Goal: Task Accomplishment & Management: Manage account settings

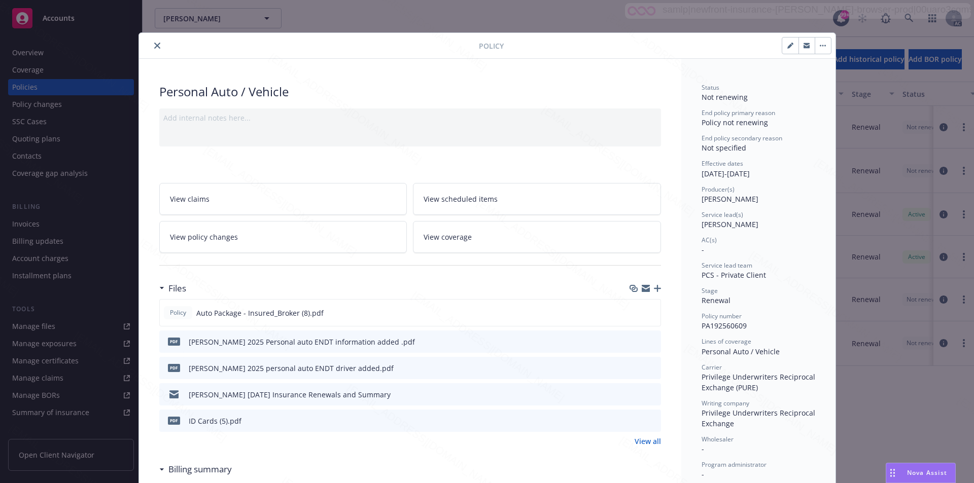
click at [154, 46] on icon "close" at bounding box center [157, 46] width 6 height 6
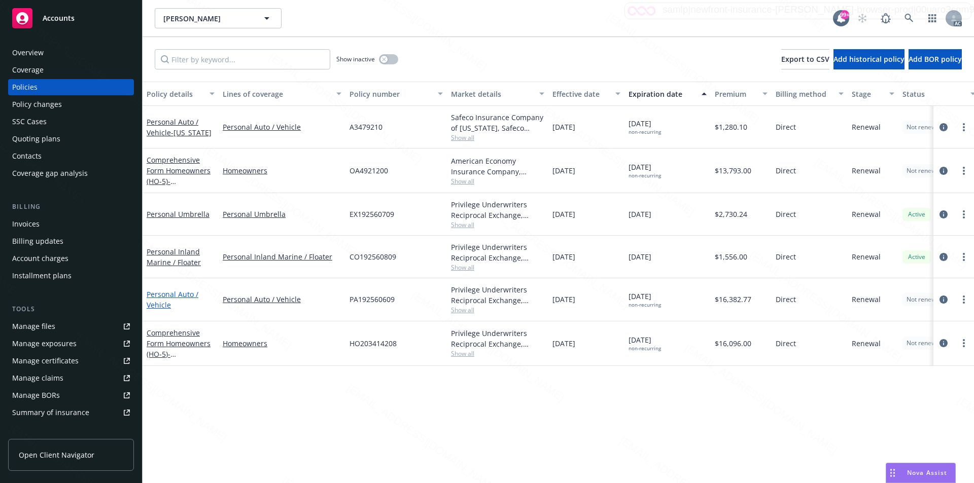
click at [159, 296] on link "Personal Auto / Vehicle" at bounding box center [173, 300] width 52 height 20
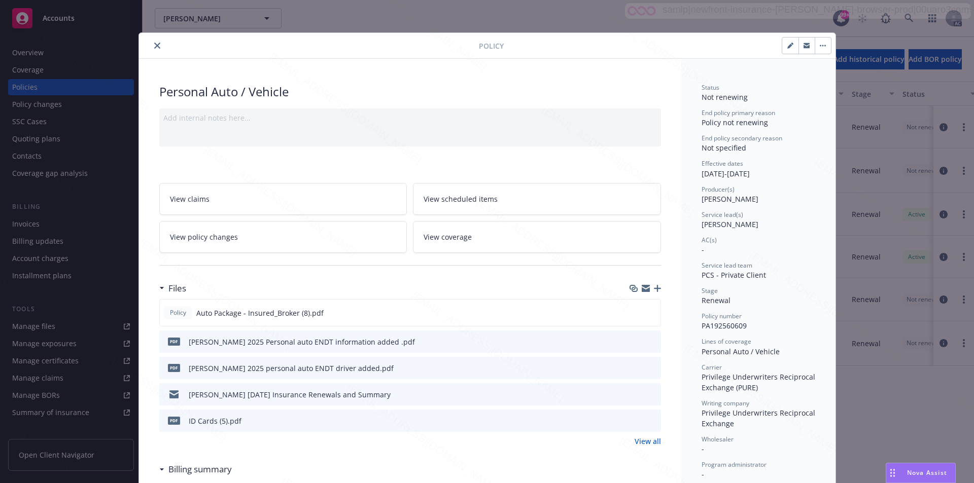
scroll to position [30, 0]
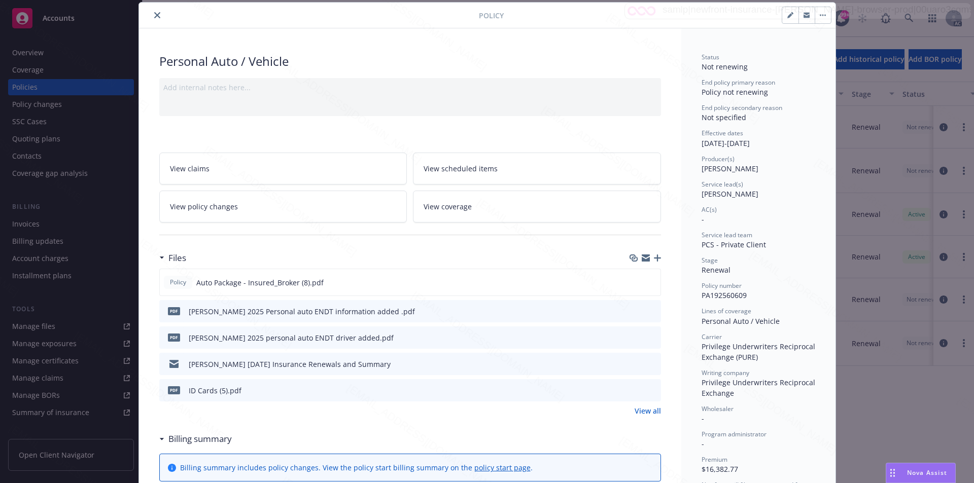
click at [241, 212] on link "View policy changes" at bounding box center [283, 207] width 248 height 32
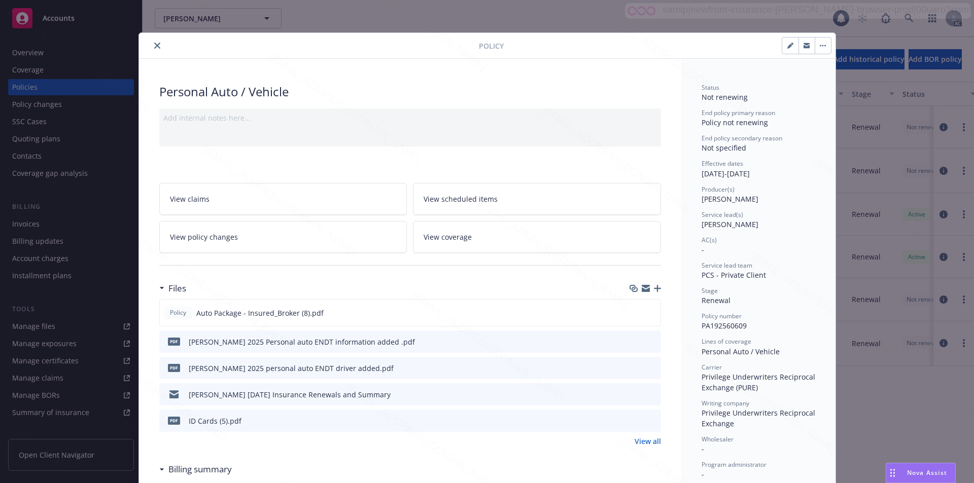
scroll to position [30, 0]
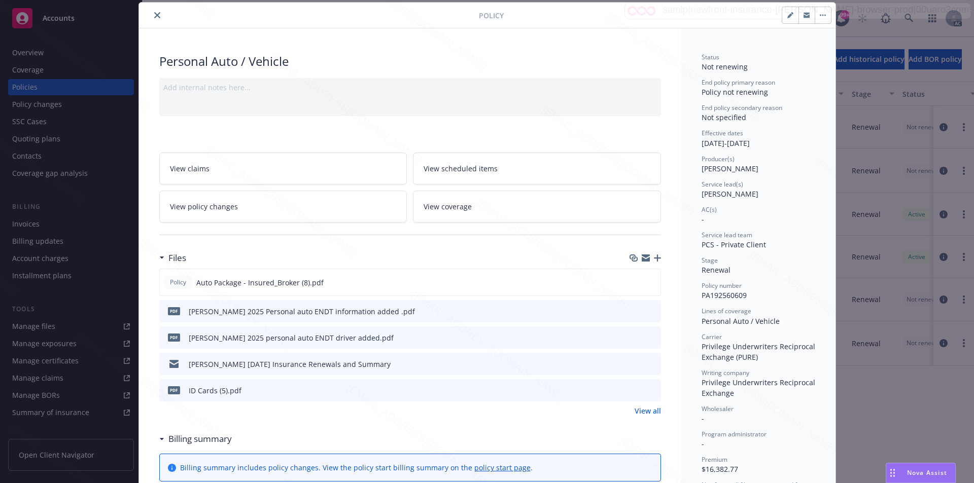
click at [226, 210] on span "View policy changes" at bounding box center [204, 206] width 68 height 11
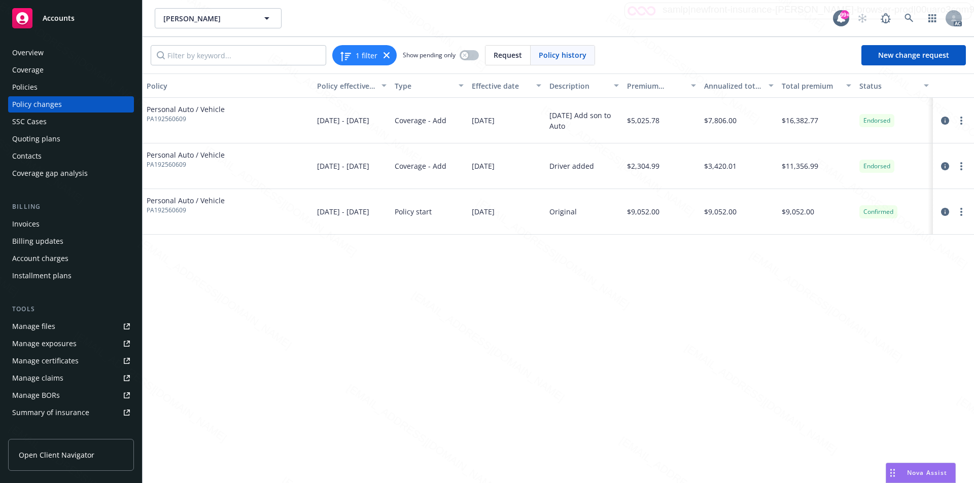
click at [40, 85] on div "Policies" at bounding box center [71, 87] width 118 height 16
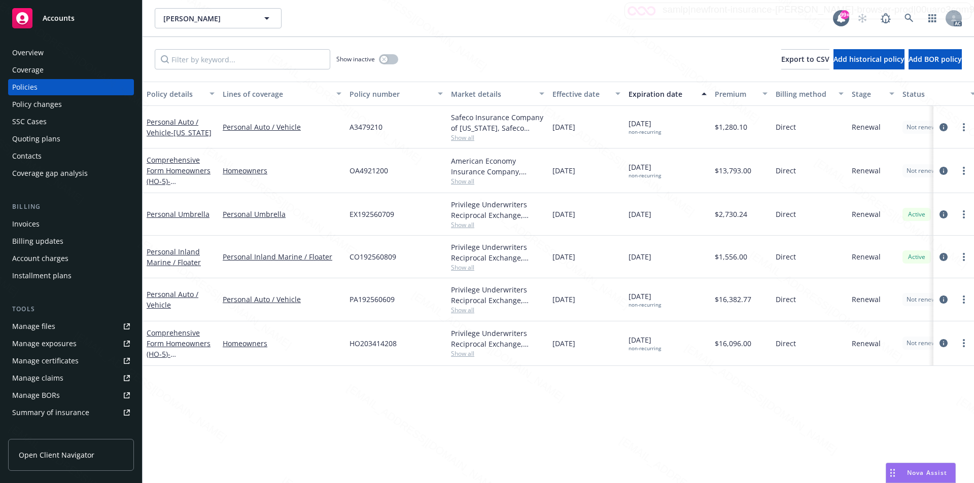
click at [164, 257] on div "Personal Inland Marine / Floater" at bounding box center [181, 256] width 68 height 21
click at [283, 412] on div "Policy details Lines of coverage Policy number Market details Effective date Ex…" at bounding box center [557, 283] width 831 height 402
click at [178, 253] on link "Personal Inland Marine / Floater" at bounding box center [174, 257] width 54 height 20
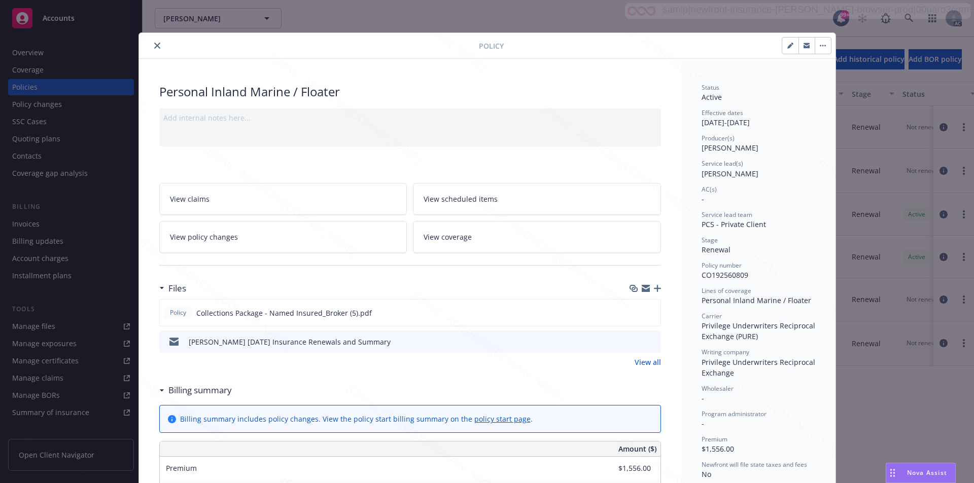
click at [643, 360] on link "View all" at bounding box center [647, 362] width 26 height 11
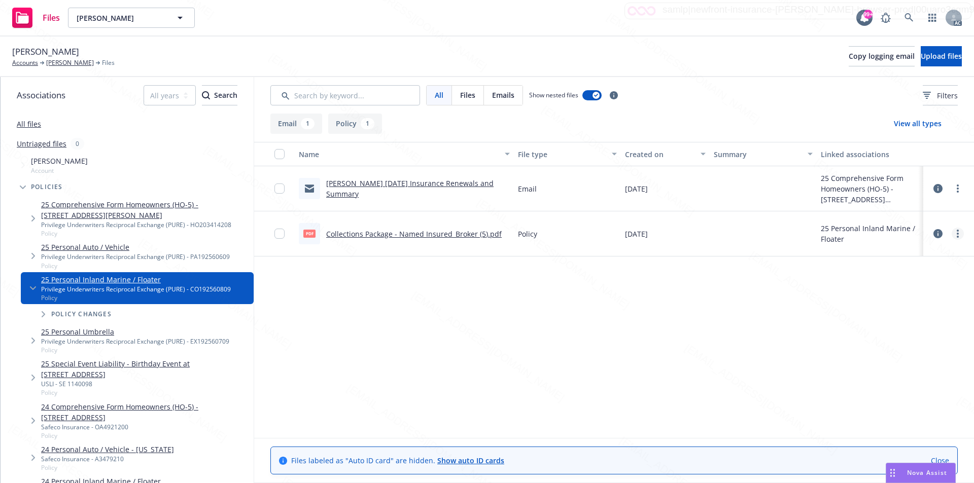
click at [955, 232] on link "more" at bounding box center [957, 234] width 12 height 12
click at [901, 270] on link "Download" at bounding box center [912, 275] width 101 height 20
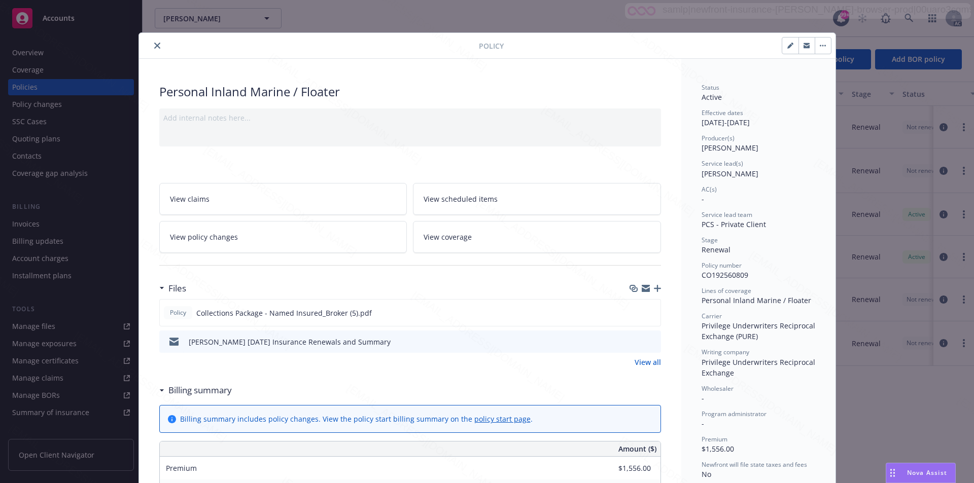
click at [814, 48] on button "button" at bounding box center [822, 46] width 16 height 16
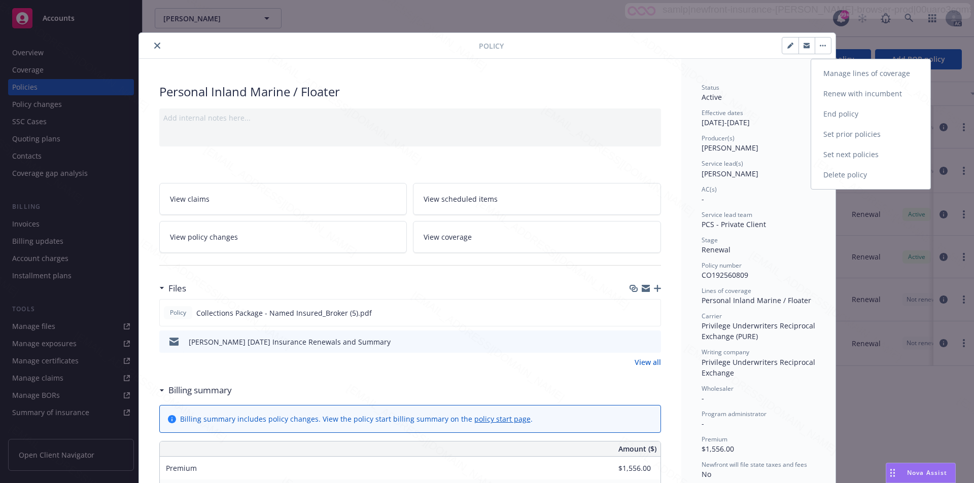
click at [839, 115] on link "End policy" at bounding box center [870, 114] width 119 height 20
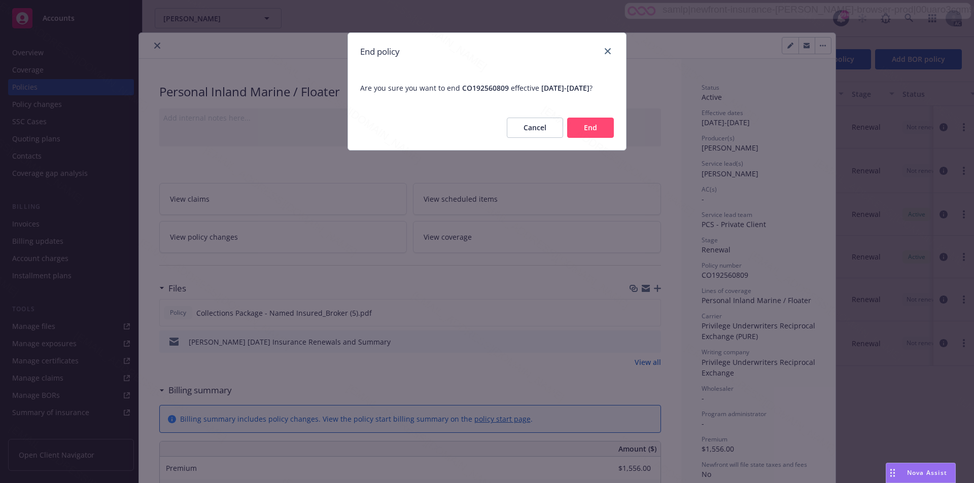
click at [581, 138] on button "End" at bounding box center [590, 128] width 47 height 20
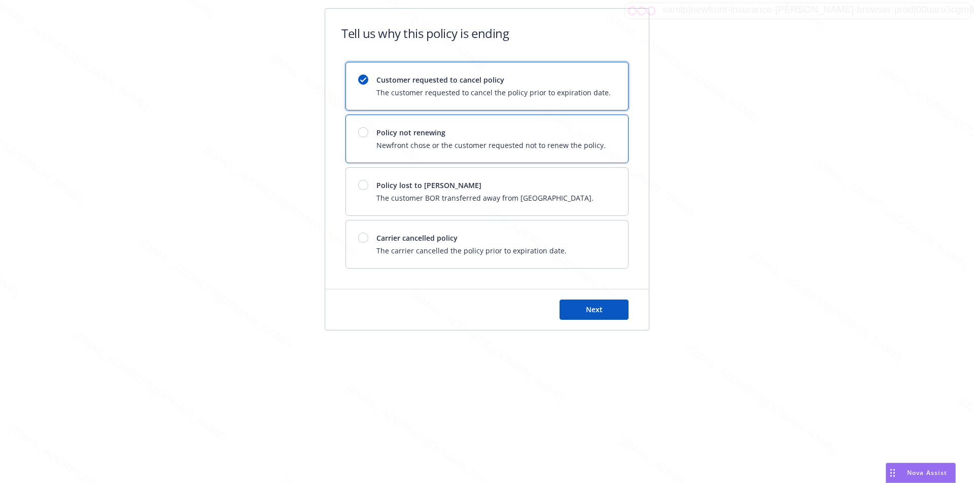
click at [581, 139] on div "Policy not renewing Newfront chose or the customer requested not to renew the p…" at bounding box center [490, 138] width 229 height 23
click at [589, 306] on span "Next" at bounding box center [594, 310] width 17 height 10
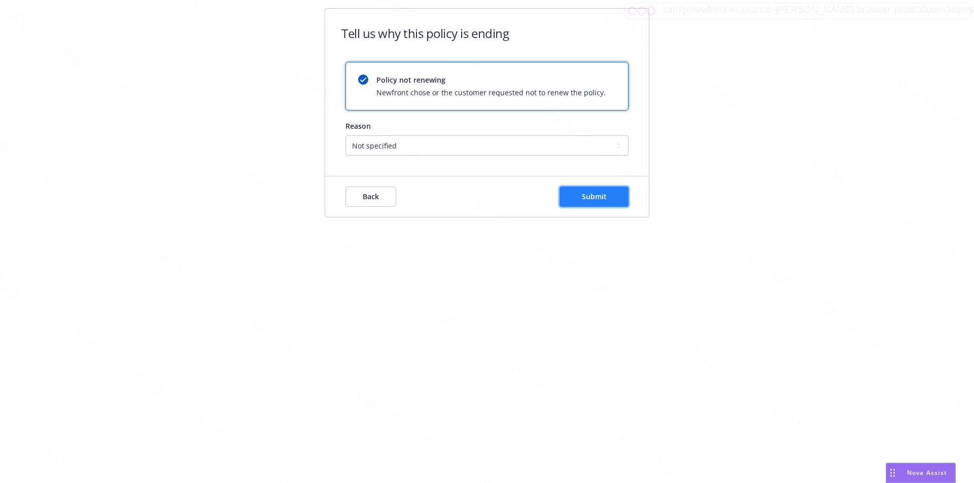
click at [582, 192] on span "Submit" at bounding box center [594, 197] width 25 height 10
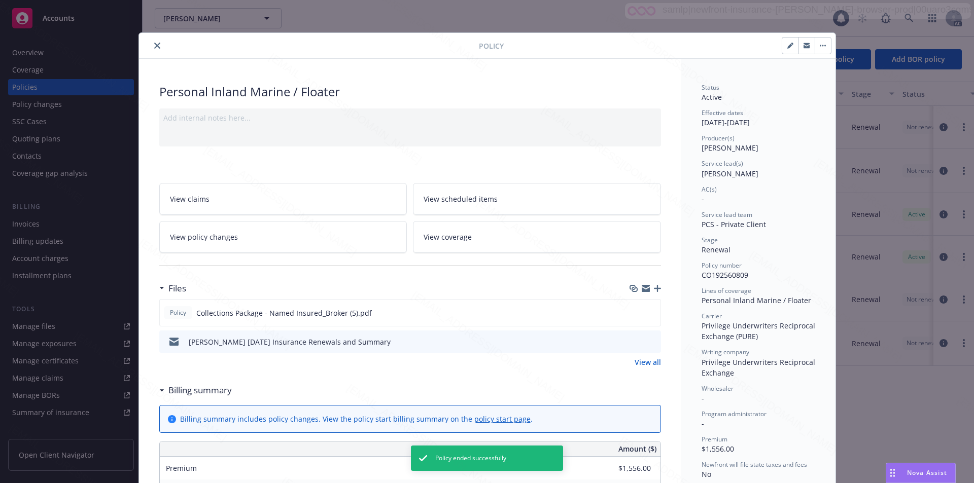
scroll to position [30, 0]
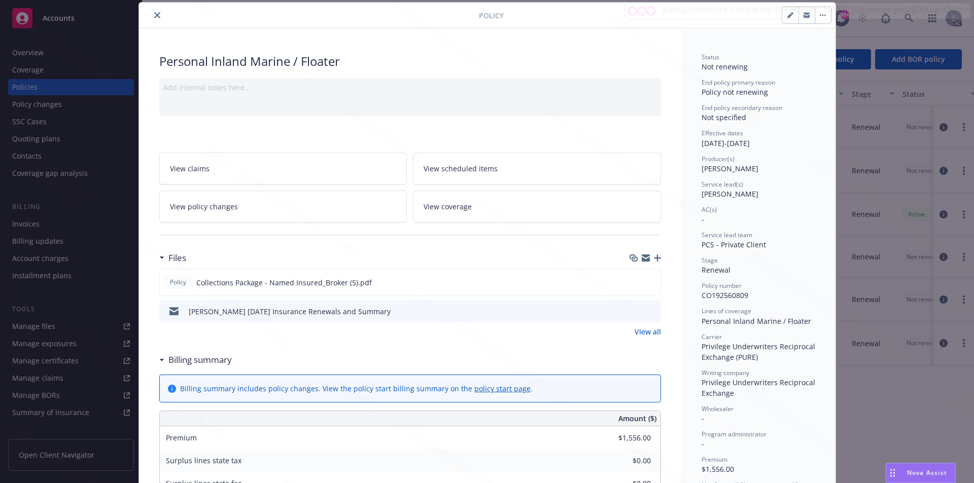
click at [154, 22] on div "Policy" at bounding box center [487, 16] width 696 height 26
click at [154, 17] on icon "close" at bounding box center [157, 15] width 6 height 6
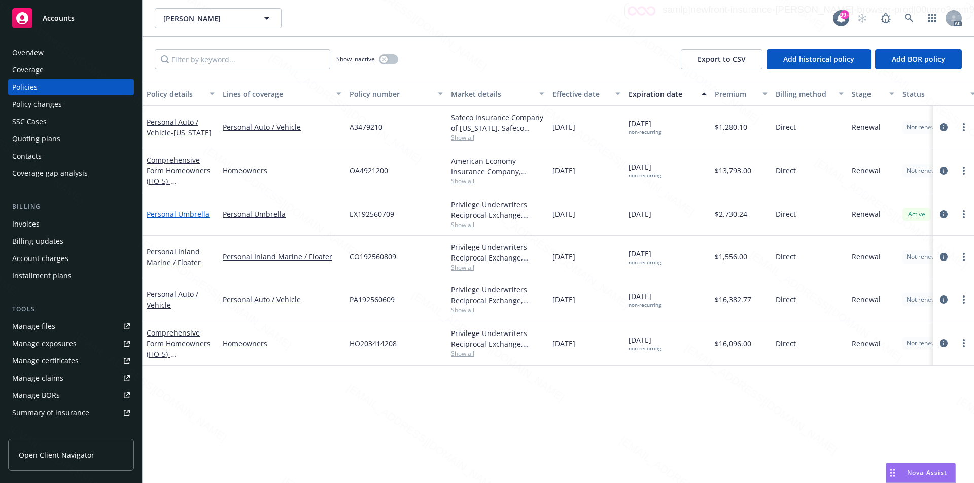
click at [176, 215] on link "Personal Umbrella" at bounding box center [178, 214] width 63 height 10
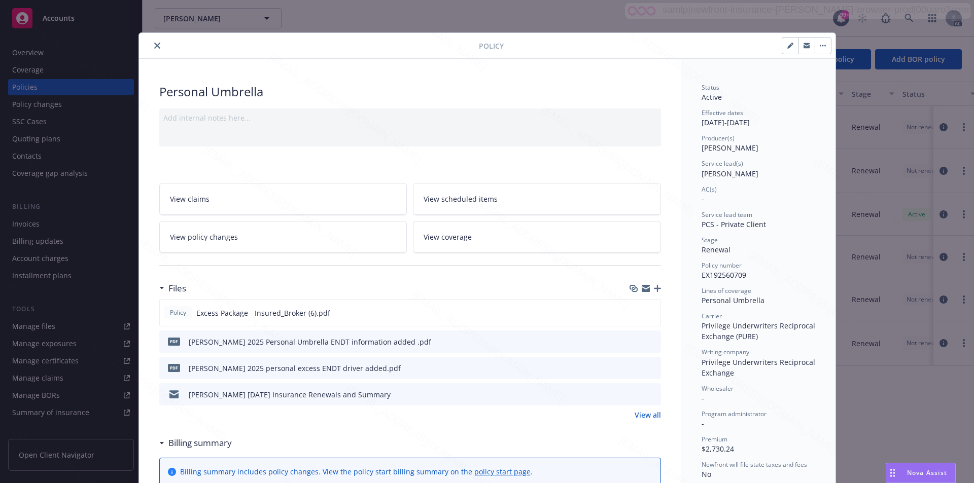
click at [645, 412] on link "View all" at bounding box center [647, 415] width 26 height 11
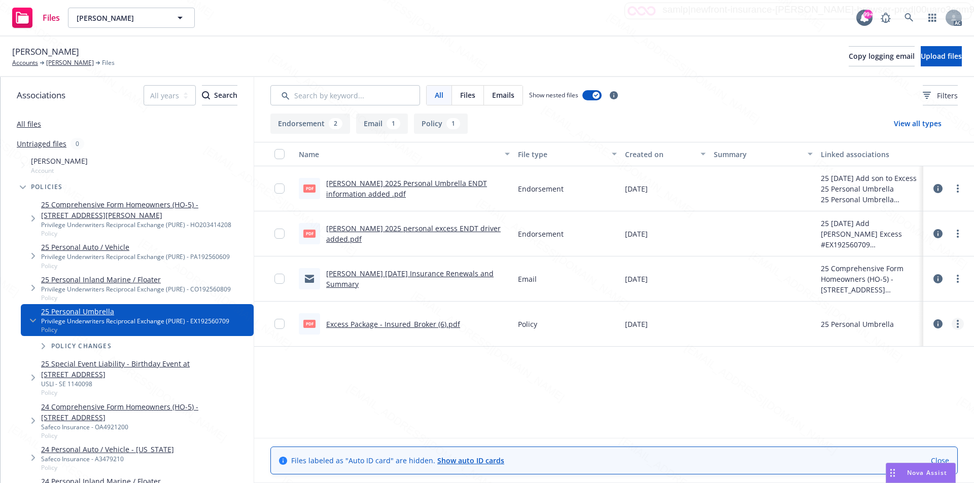
click at [956, 322] on icon "more" at bounding box center [957, 324] width 2 height 8
click at [896, 364] on link "Download" at bounding box center [912, 365] width 101 height 20
click at [956, 232] on icon "more" at bounding box center [957, 234] width 2 height 8
click at [891, 273] on link "Download" at bounding box center [912, 275] width 101 height 20
click at [955, 189] on link "more" at bounding box center [957, 189] width 12 height 12
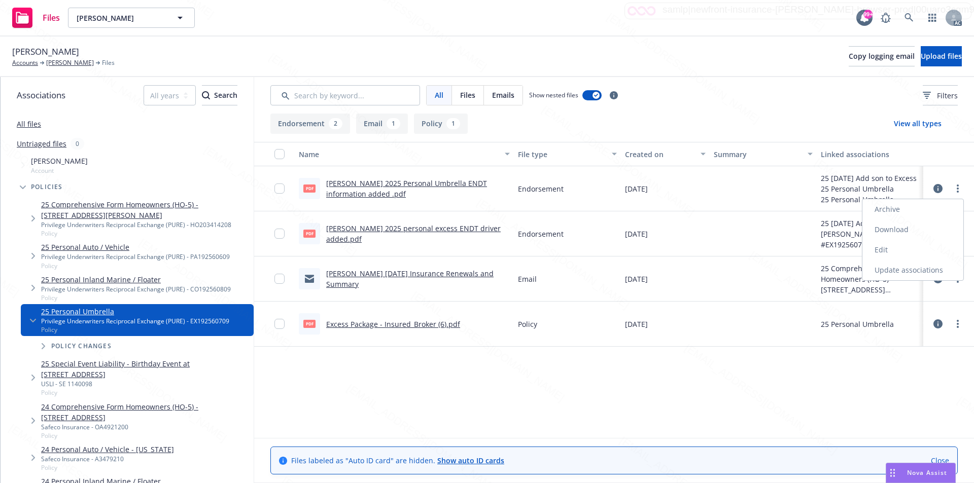
click at [891, 228] on link "Download" at bounding box center [912, 230] width 101 height 20
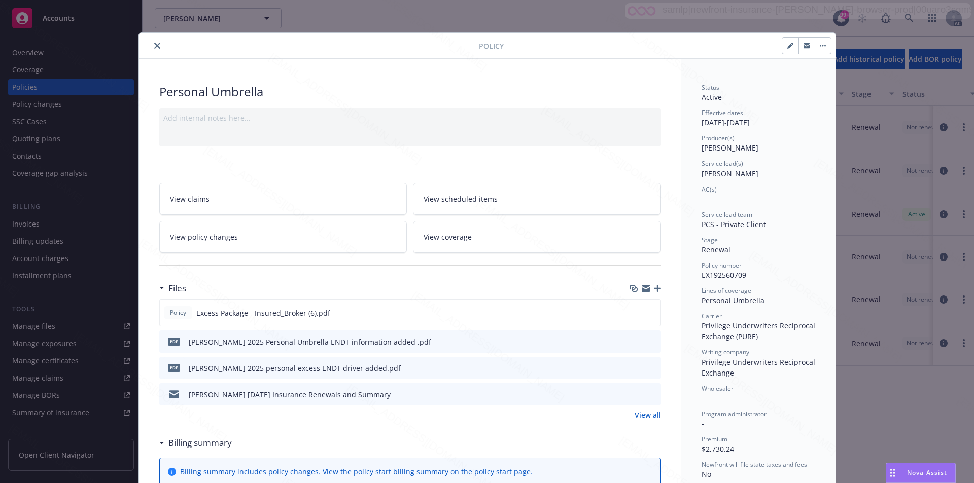
click at [254, 237] on link "View policy changes" at bounding box center [283, 237] width 248 height 32
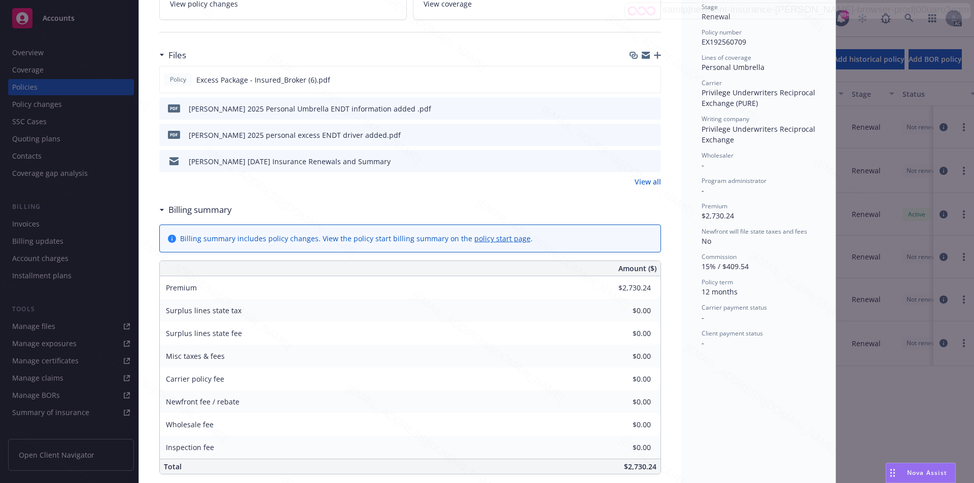
scroll to position [81, 0]
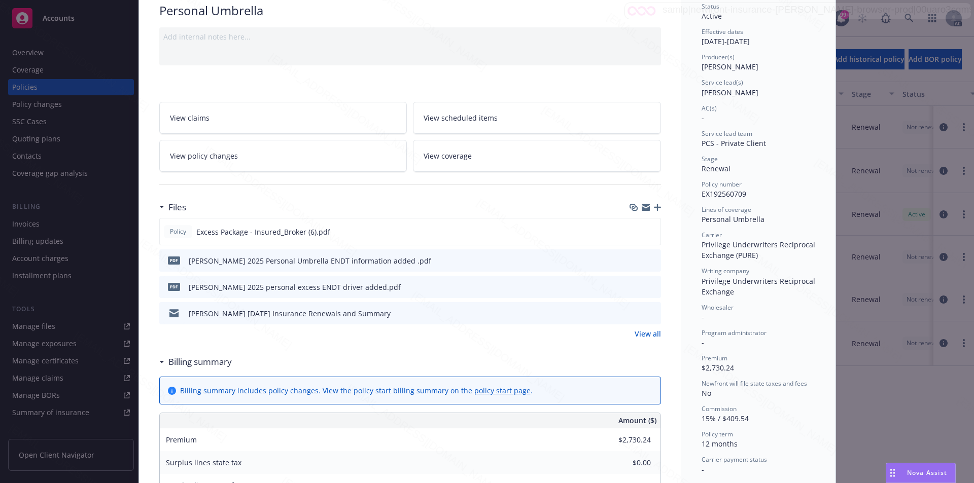
click at [217, 160] on span "View policy changes" at bounding box center [204, 156] width 68 height 11
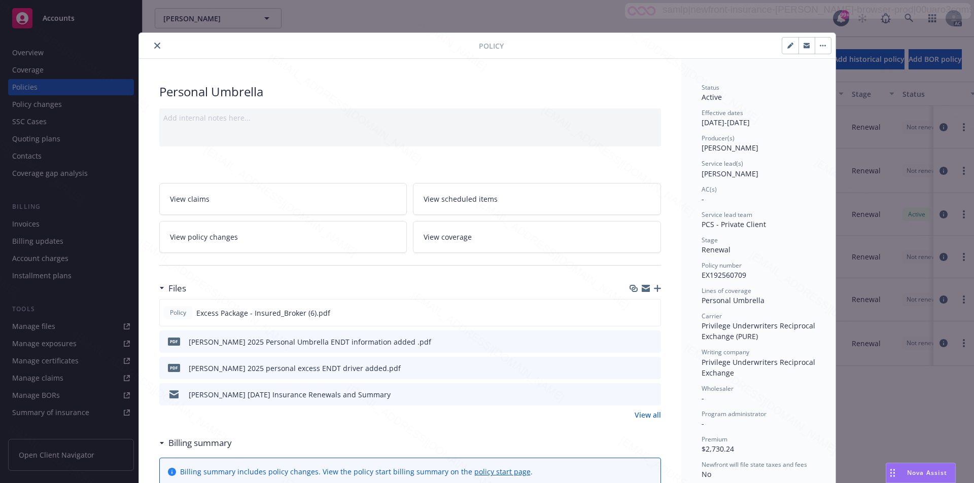
scroll to position [30, 0]
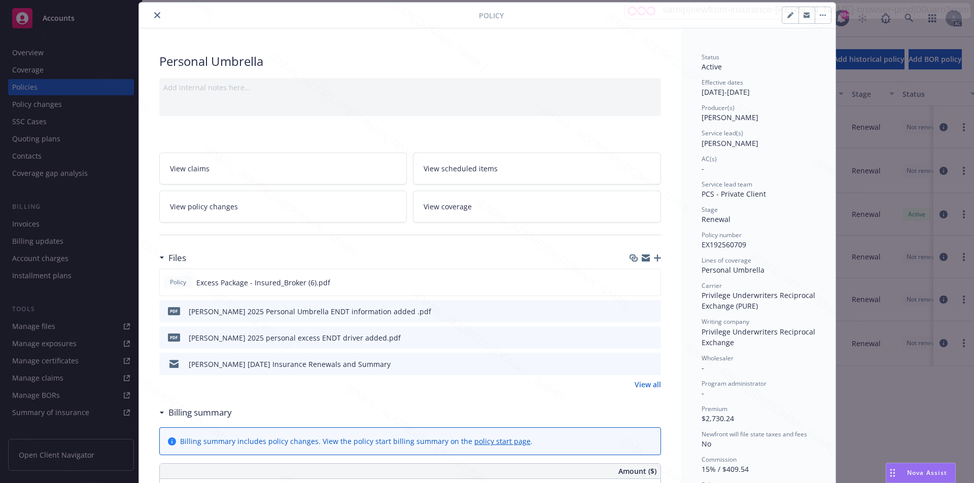
click at [616, 58] on div "Personal Umbrella" at bounding box center [409, 61] width 501 height 17
click at [218, 207] on span "View policy changes" at bounding box center [204, 206] width 68 height 11
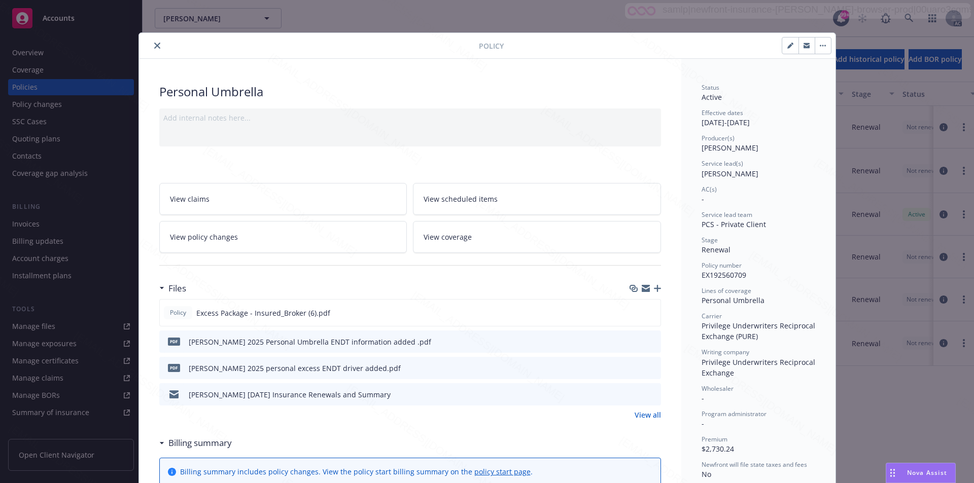
click at [820, 43] on button "button" at bounding box center [822, 46] width 16 height 16
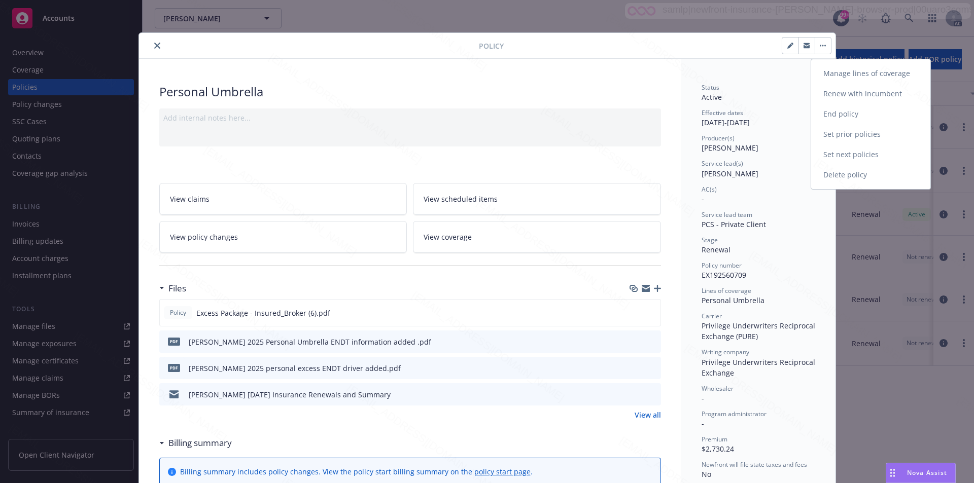
click at [841, 114] on link "End policy" at bounding box center [870, 114] width 119 height 20
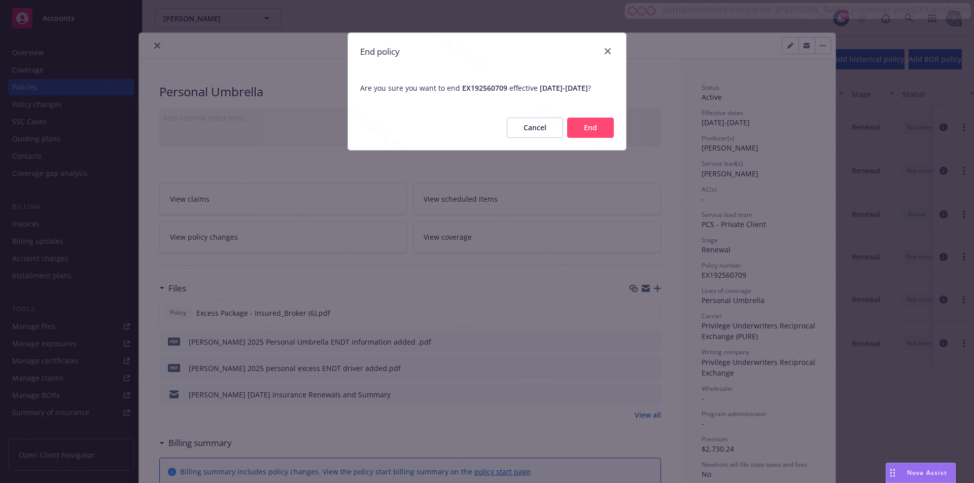
click at [610, 138] on button "End" at bounding box center [590, 128] width 47 height 20
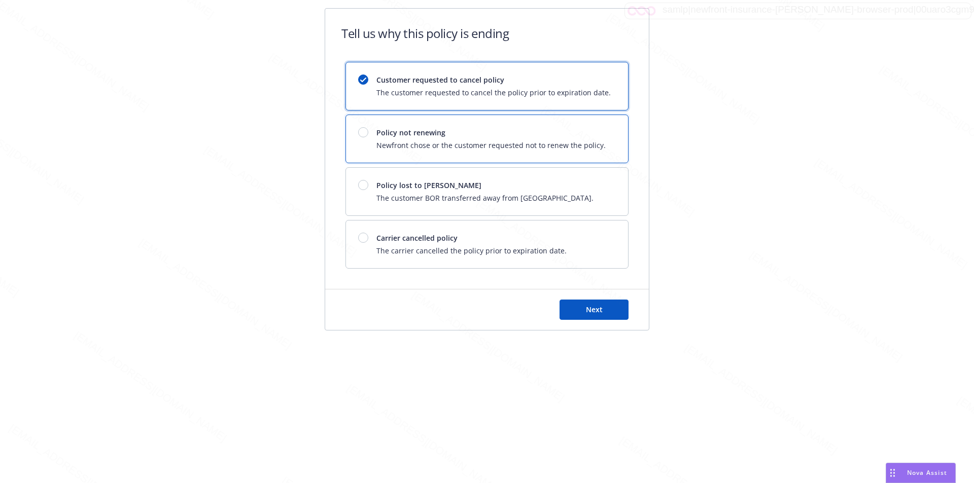
click at [610, 141] on div "Policy not renewing Newfront chose or the customer requested not to renew the p…" at bounding box center [487, 139] width 282 height 48
click at [609, 308] on button "Next" at bounding box center [593, 310] width 69 height 20
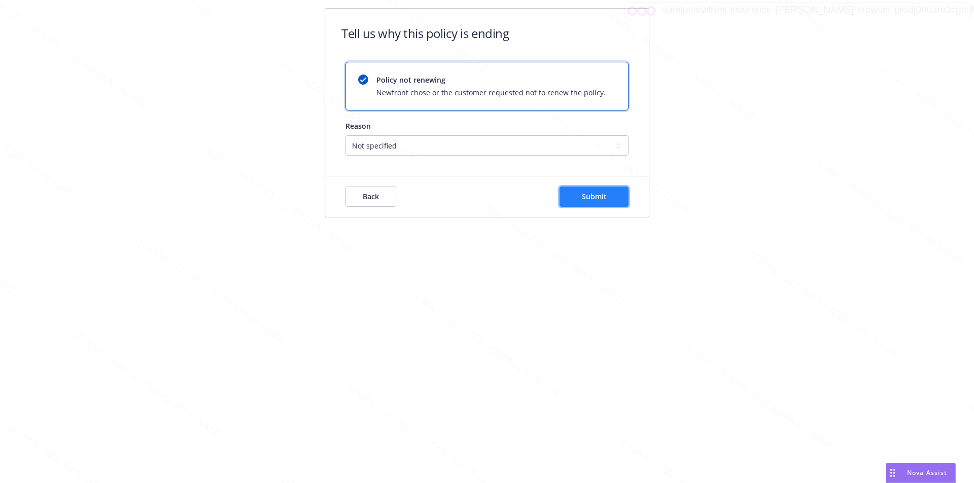
click at [595, 197] on span "Submit" at bounding box center [594, 197] width 25 height 10
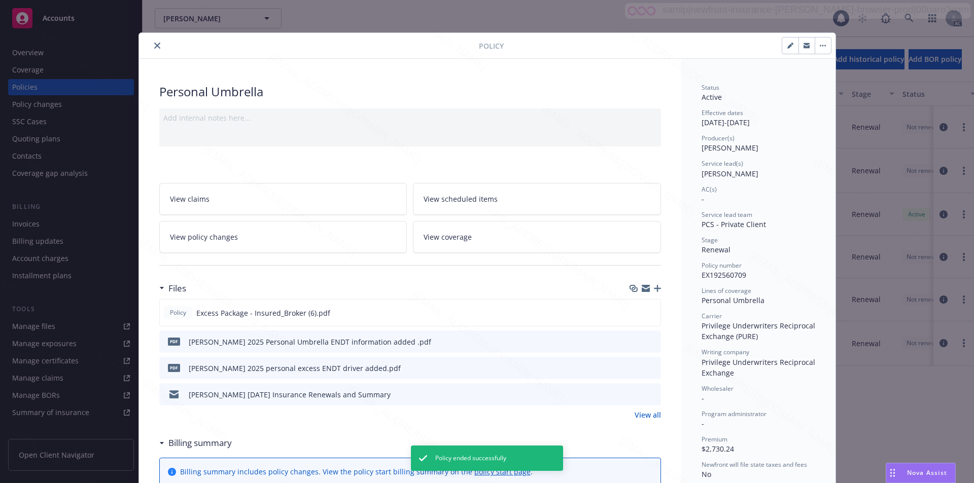
scroll to position [30, 0]
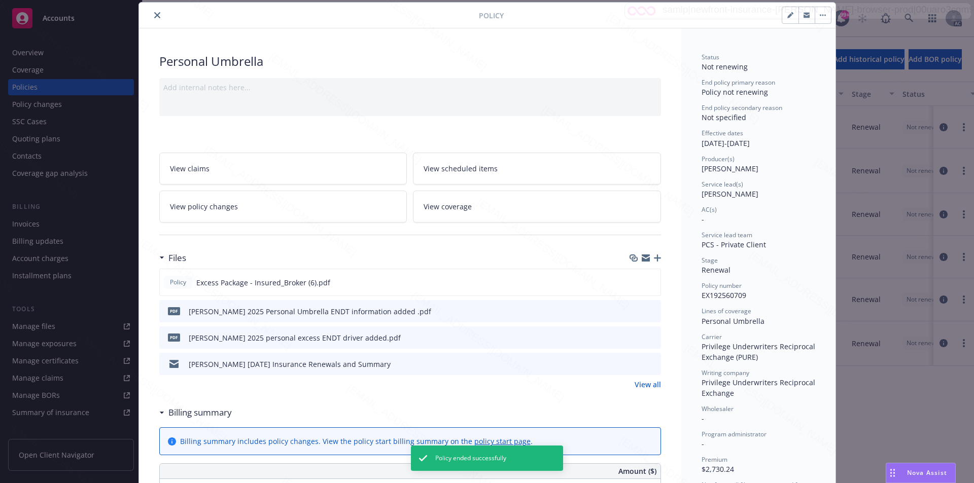
click at [154, 12] on icon "close" at bounding box center [157, 15] width 6 height 6
